Goal: Find specific page/section: Find specific page/section

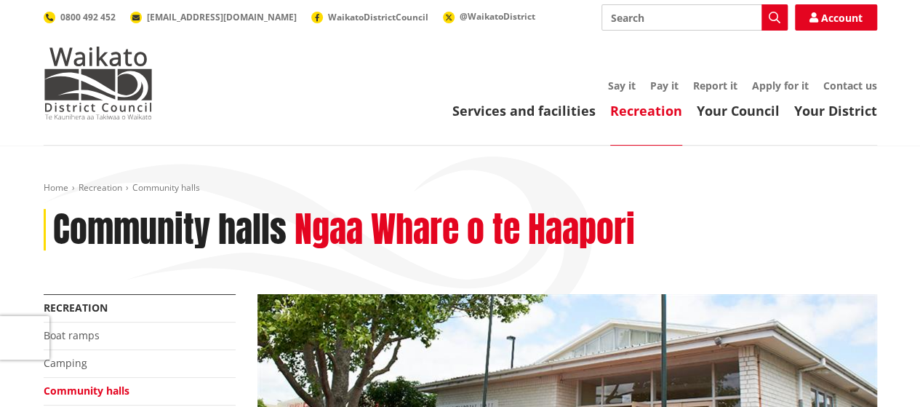
click at [672, 27] on input "Search" at bounding box center [694, 17] width 186 height 26
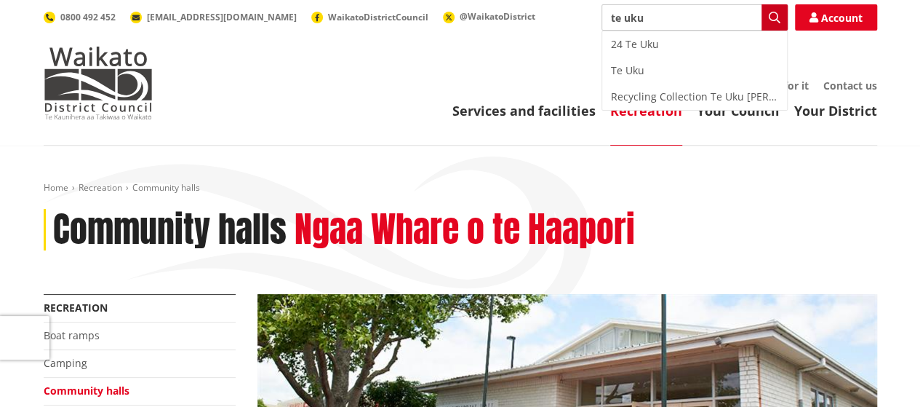
type input "te uku"
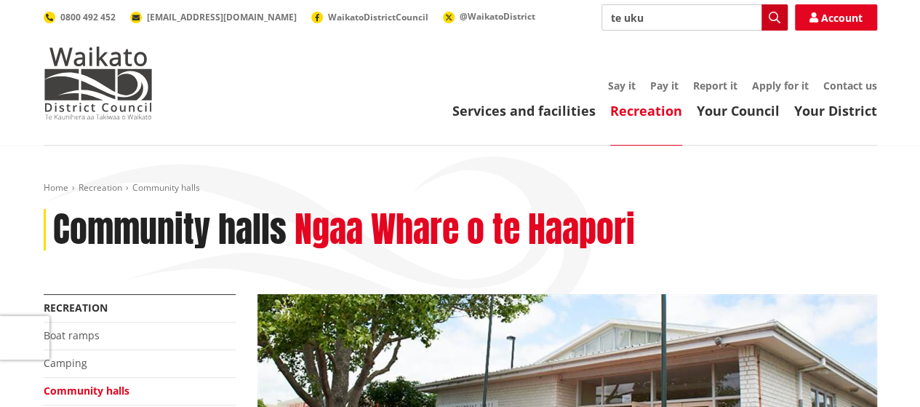
click at [775, 19] on icon "button" at bounding box center [775, 18] width 12 height 12
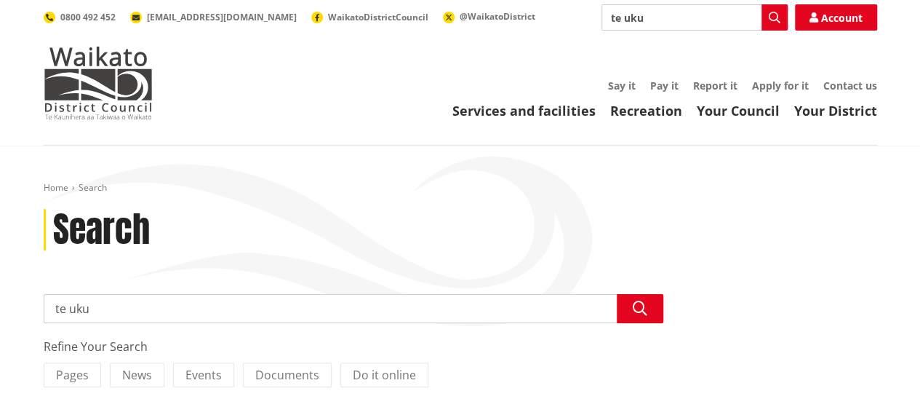
click at [673, 17] on input "te uku" at bounding box center [694, 17] width 186 height 26
type input "te uku hall"
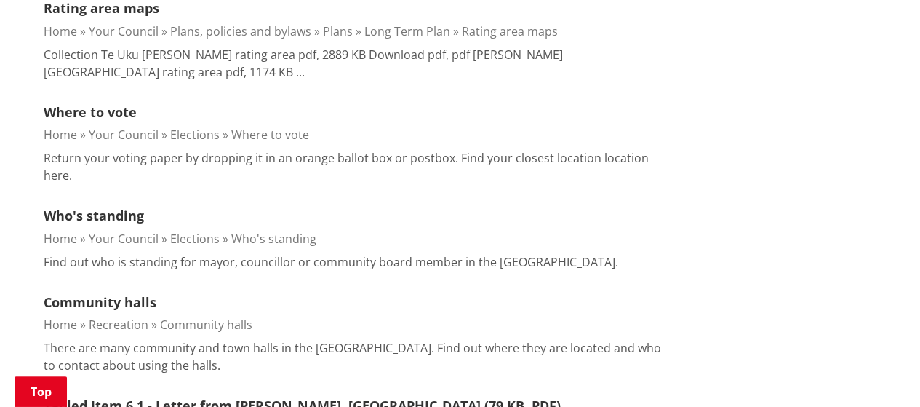
scroll to position [676, 0]
